Goal: Check status

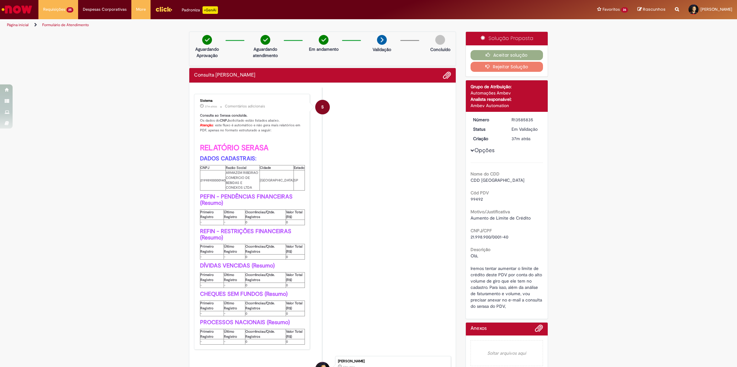
scroll to position [39, 0]
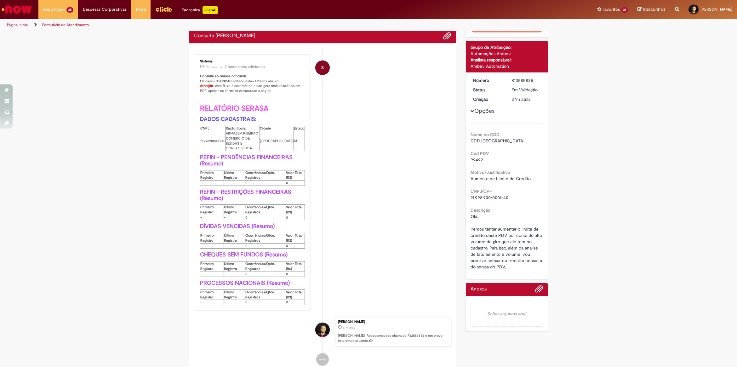
click at [263, 174] on th "Ocorrências/Qtde. Registros" at bounding box center [265, 175] width 41 height 10
drag, startPoint x: 263, startPoint y: 174, endPoint x: 211, endPoint y: 217, distance: 67.6
click at [211, 217] on p "Consulta ao Serasa concluída. Os dados do CNPJ solicitado estão listados abaixo…" at bounding box center [252, 190] width 105 height 232
click at [212, 215] on td "-" at bounding box center [212, 217] width 24 height 5
drag, startPoint x: 260, startPoint y: 176, endPoint x: 233, endPoint y: 173, distance: 27.5
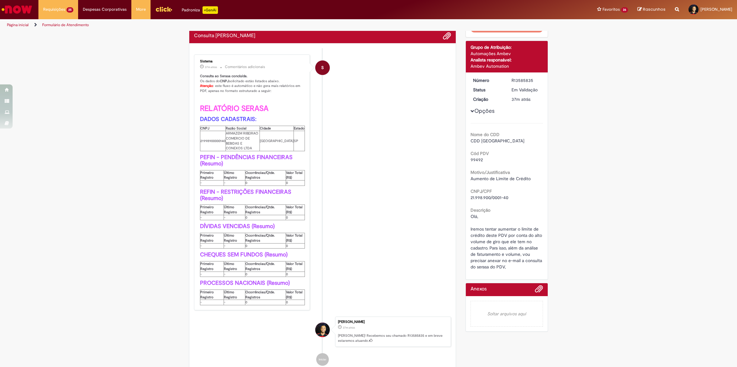
click at [236, 181] on td "-" at bounding box center [234, 183] width 21 height 5
click at [230, 154] on b "PEFIN - PENDÊNCIAS FINANCEIRAS (Resumo)" at bounding box center [247, 161] width 94 height 14
drag, startPoint x: 230, startPoint y: 149, endPoint x: 219, endPoint y: 134, distance: 18.5
click at [219, 134] on td "21998900000140" at bounding box center [213, 141] width 26 height 20
